Goal: Task Accomplishment & Management: Complete application form

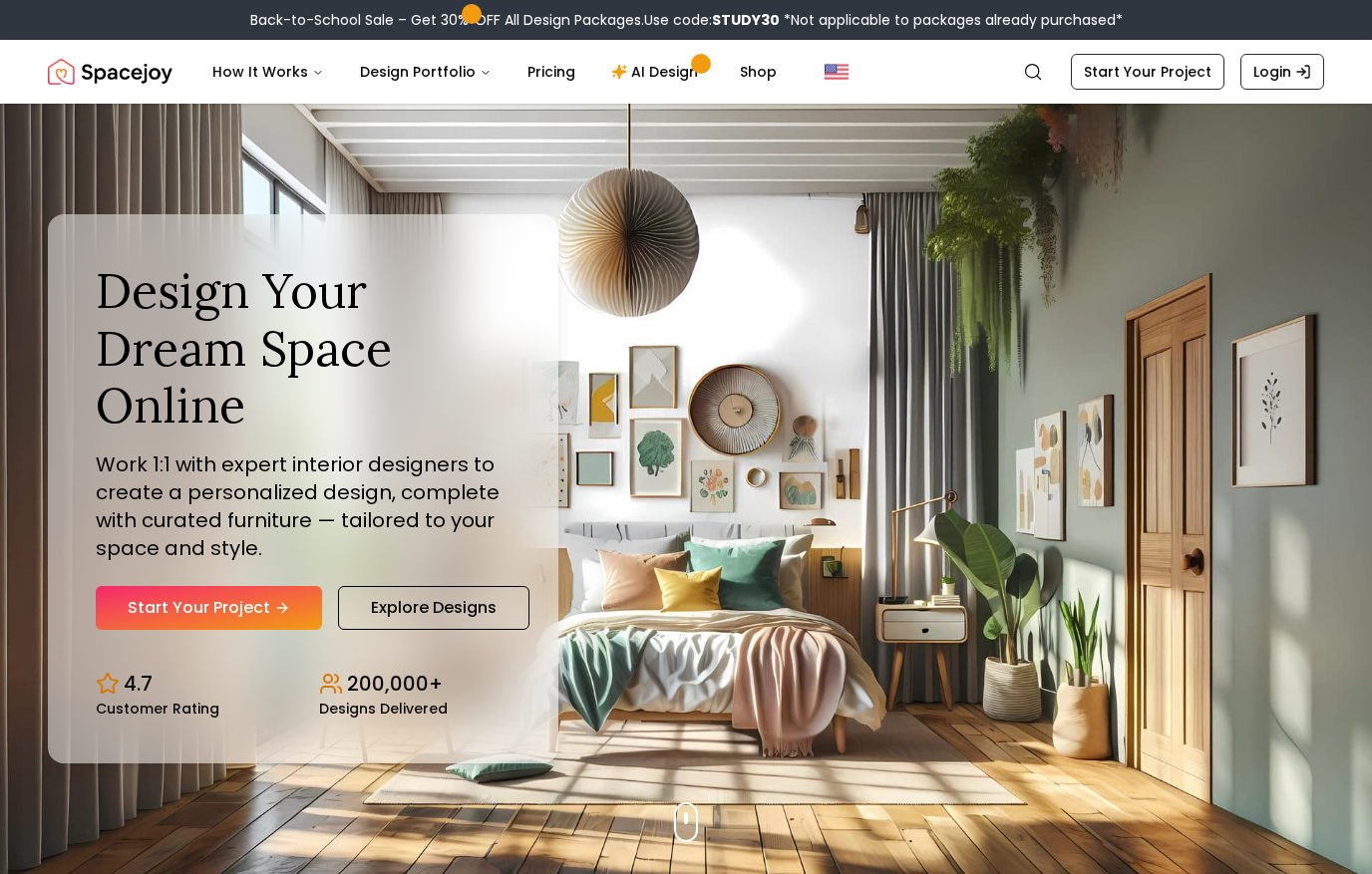
click at [155, 589] on link "Start Your Project" at bounding box center [209, 609] width 227 height 44
